Goal: Find specific page/section: Find specific page/section

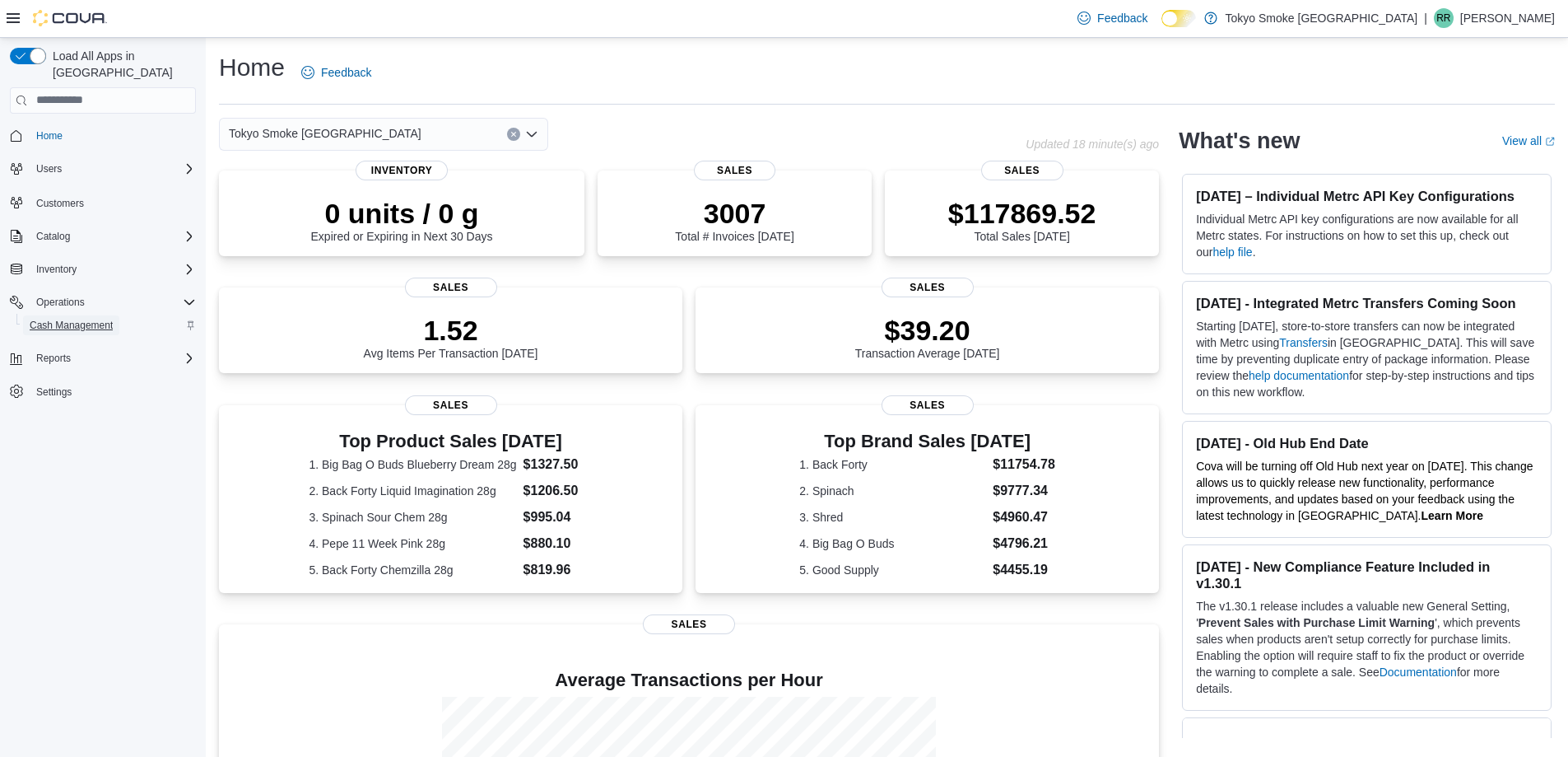
click at [97, 318] on span "Cash Management" at bounding box center [71, 325] width 83 height 13
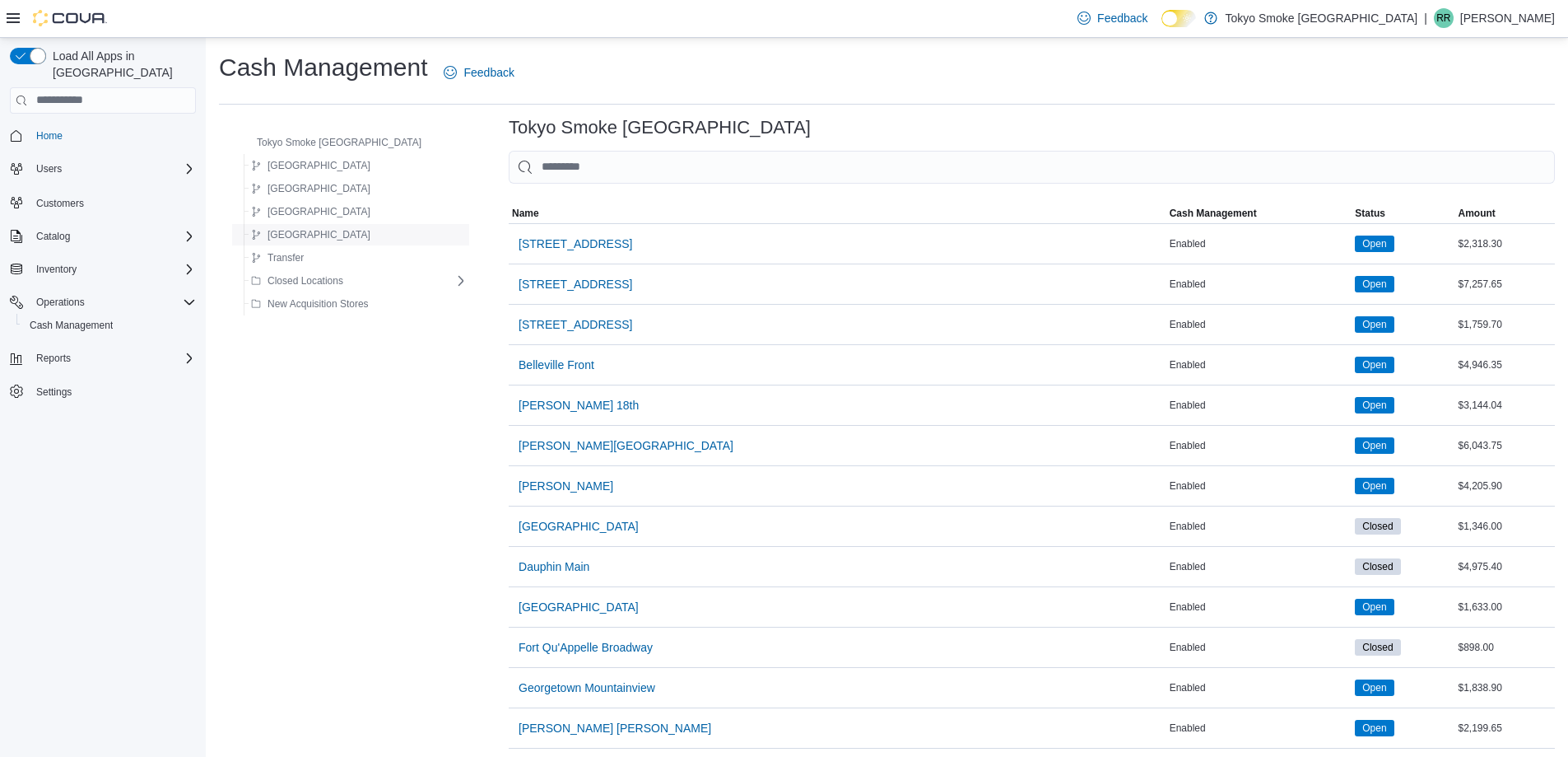
click at [332, 233] on button "[GEOGRAPHIC_DATA]" at bounding box center [311, 234] width 132 height 20
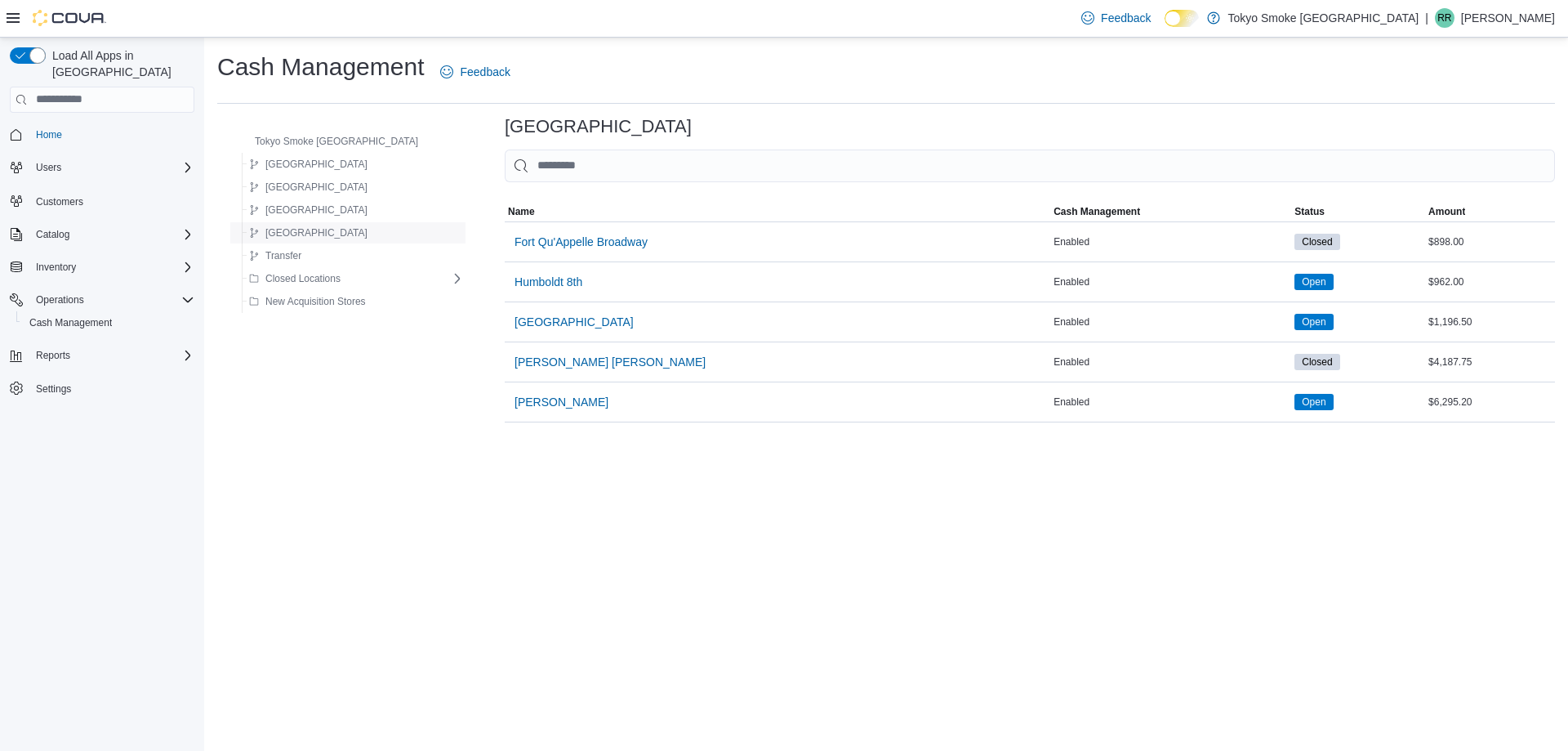
click at [329, 232] on button "[GEOGRAPHIC_DATA]" at bounding box center [308, 233] width 131 height 20
click at [531, 332] on span "[GEOGRAPHIC_DATA]" at bounding box center [574, 322] width 119 height 33
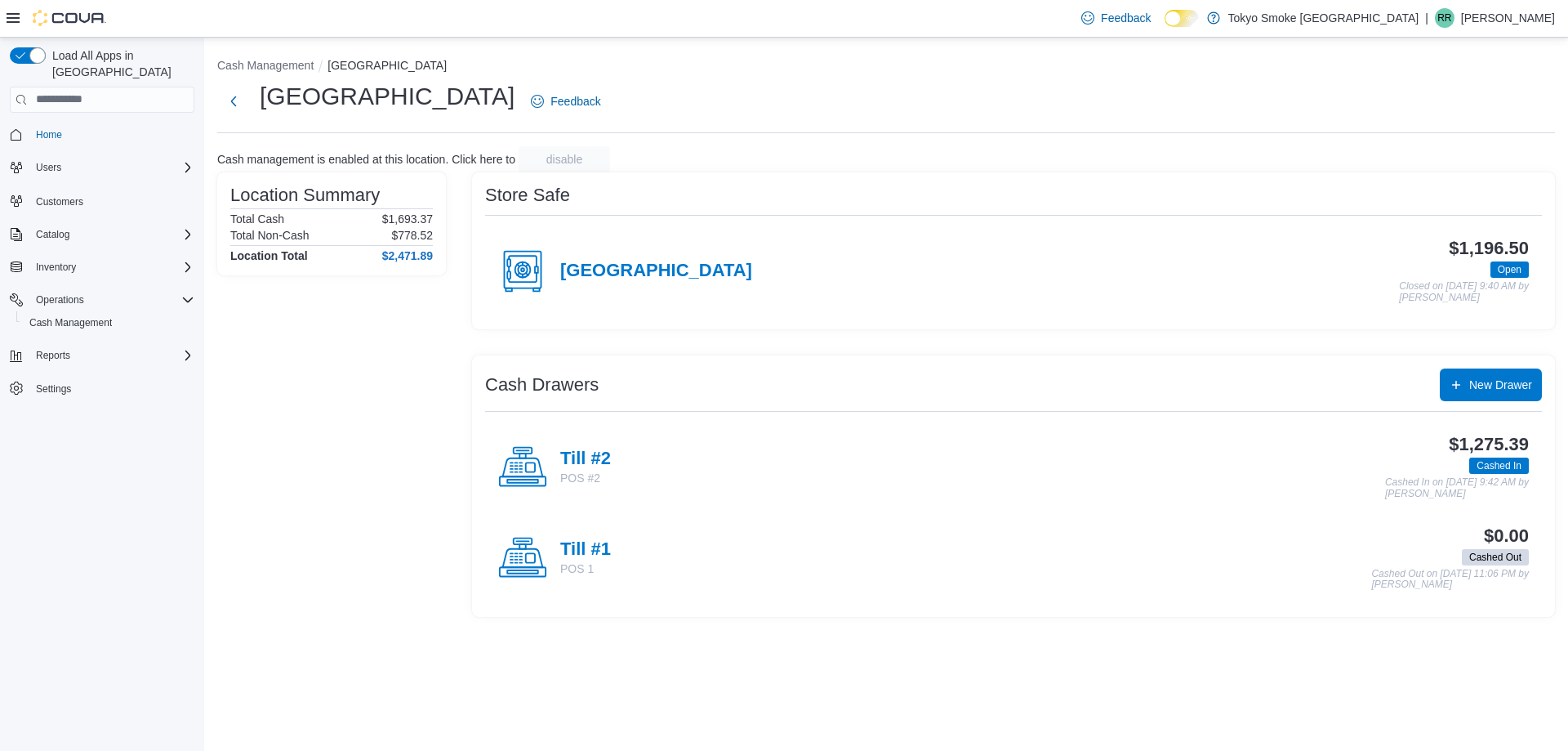
click at [593, 443] on div "Till #2 POS #2" at bounding box center [554, 467] width 112 height 49
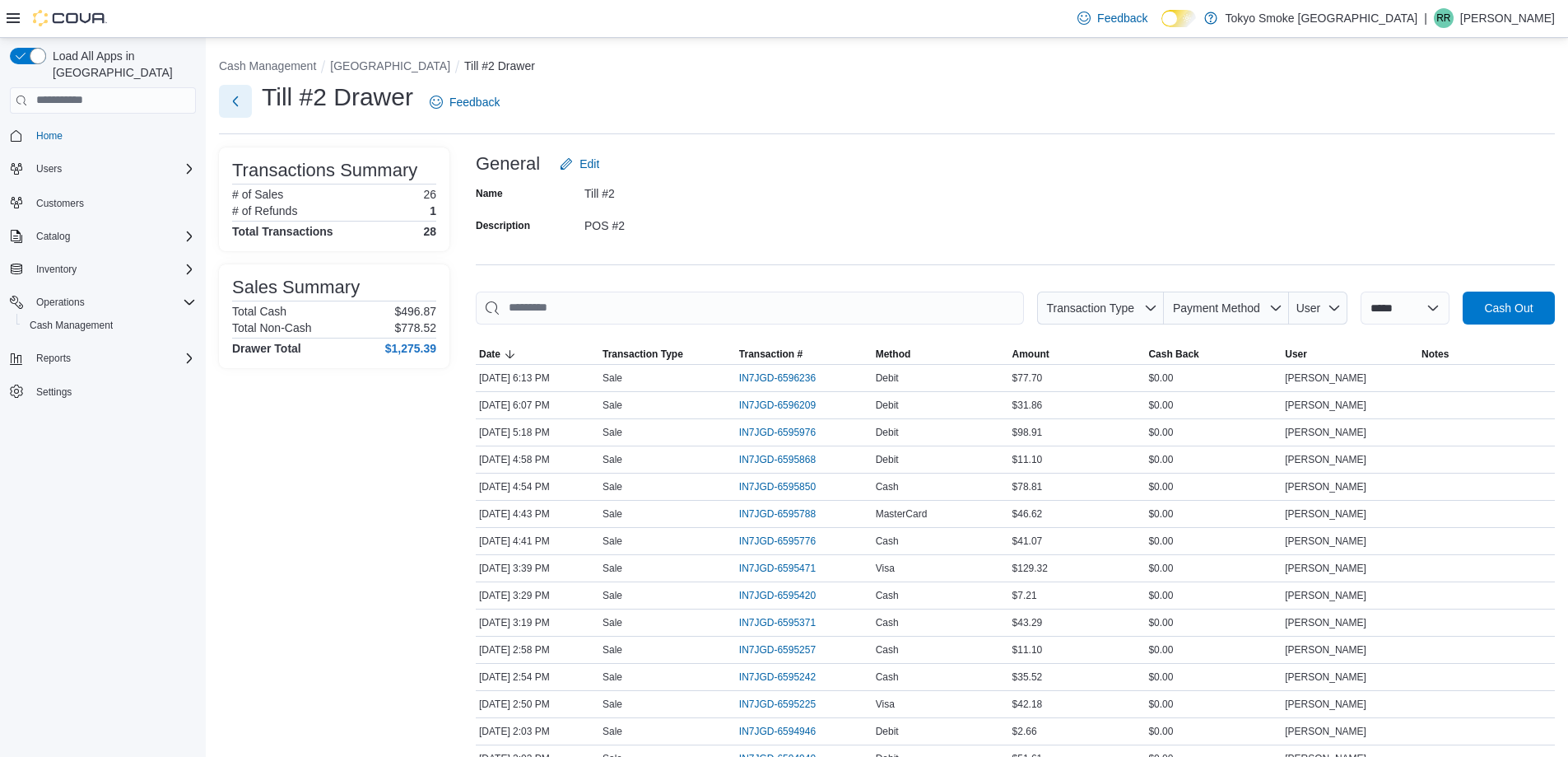
click at [227, 101] on button "Next" at bounding box center [235, 101] width 33 height 33
